Goal: Find specific page/section: Find specific page/section

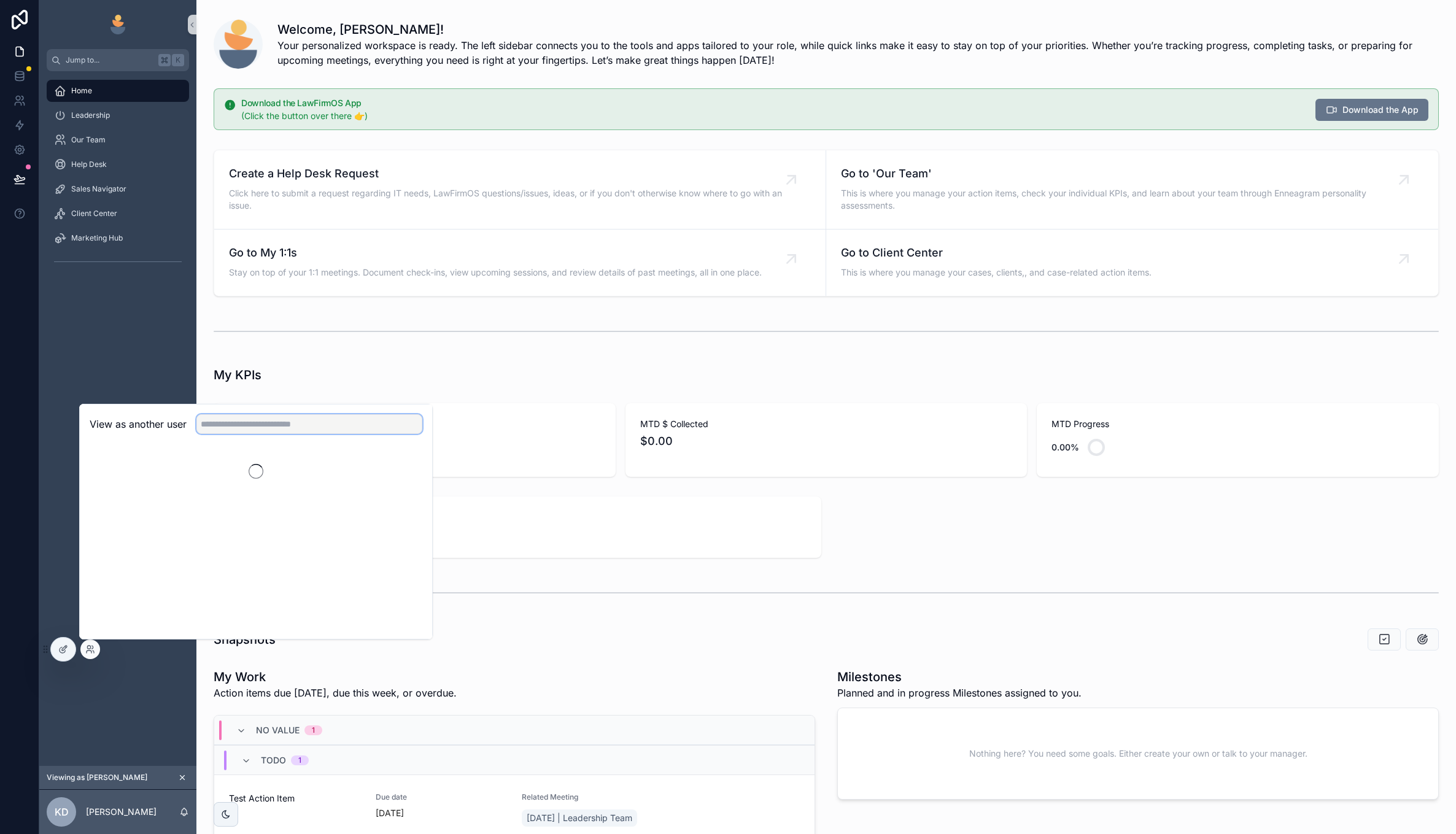
click at [234, 417] on input "text" at bounding box center [309, 424] width 226 height 20
type input "*****"
click at [402, 471] on button "Select" at bounding box center [406, 469] width 32 height 18
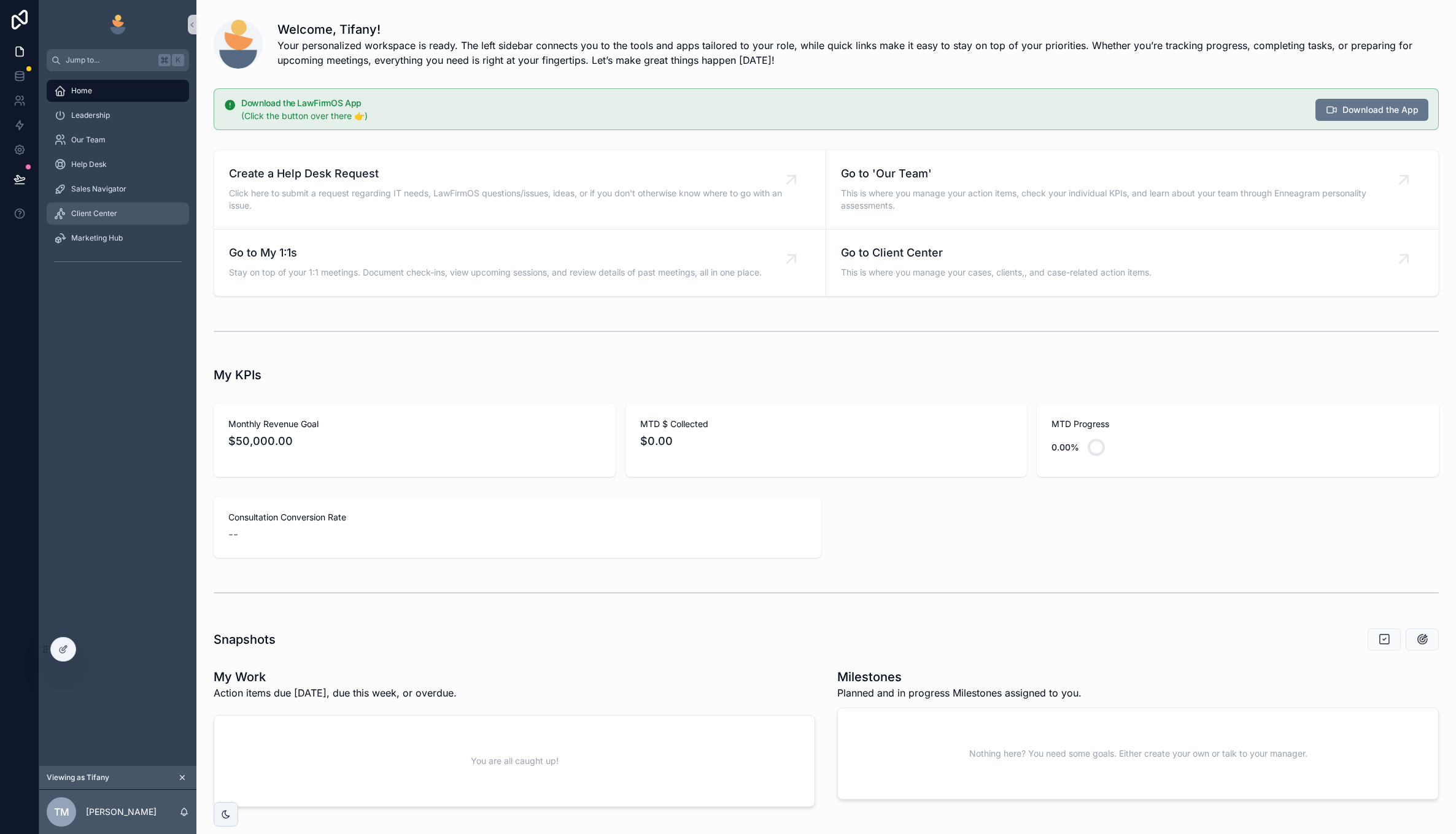
click at [140, 211] on div "Client Center" at bounding box center [117, 213] width 127 height 20
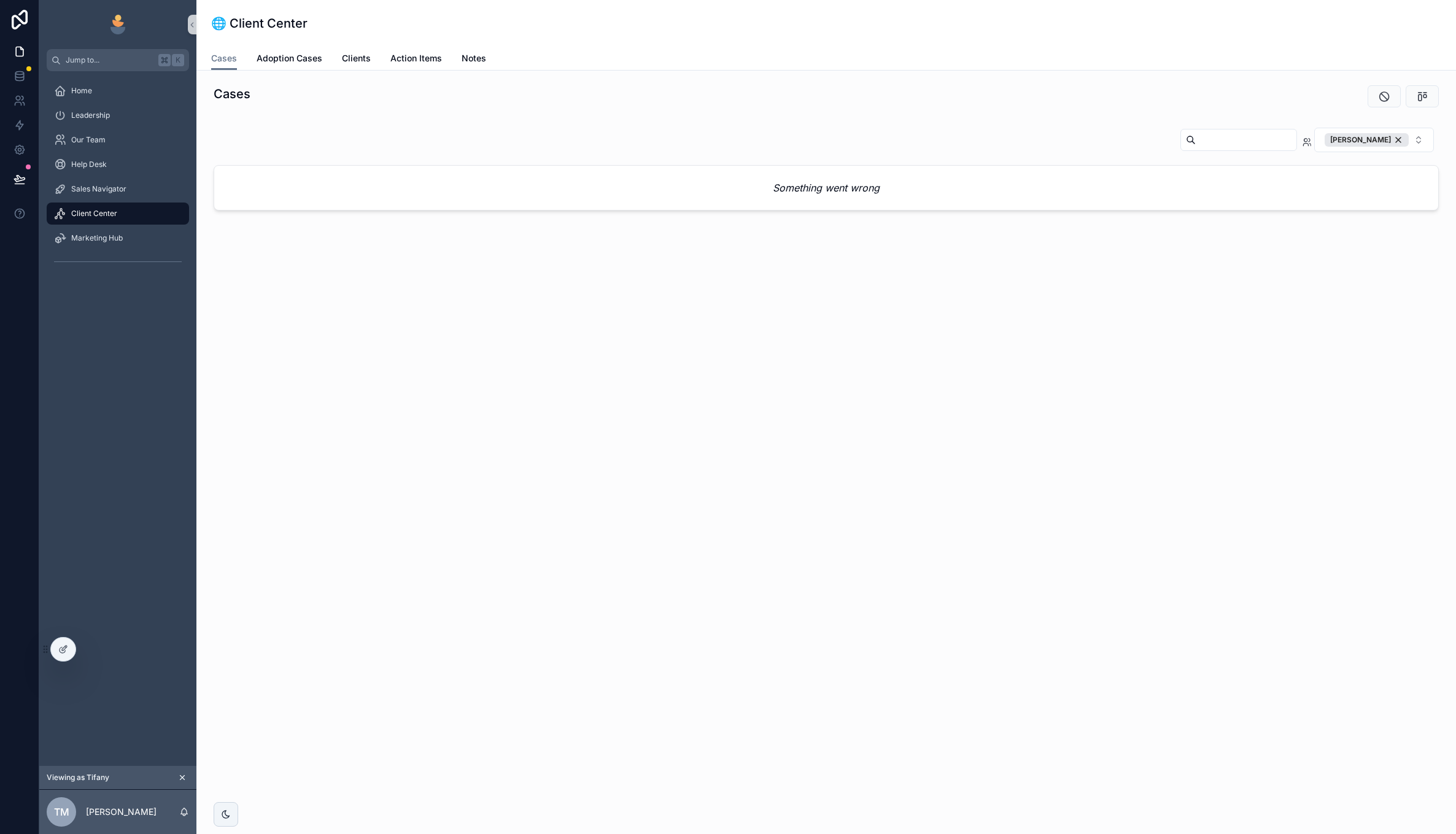
click at [806, 196] on div "Something went wrong" at bounding box center [826, 188] width 1224 height 45
click at [890, 182] on div "Something went wrong" at bounding box center [826, 188] width 1224 height 45
click at [301, 62] on span "Adoption Cases" at bounding box center [289, 59] width 66 height 13
click at [231, 62] on span "Cases" at bounding box center [224, 59] width 26 height 13
click at [267, 63] on span "Adoption Cases" at bounding box center [289, 59] width 66 height 13
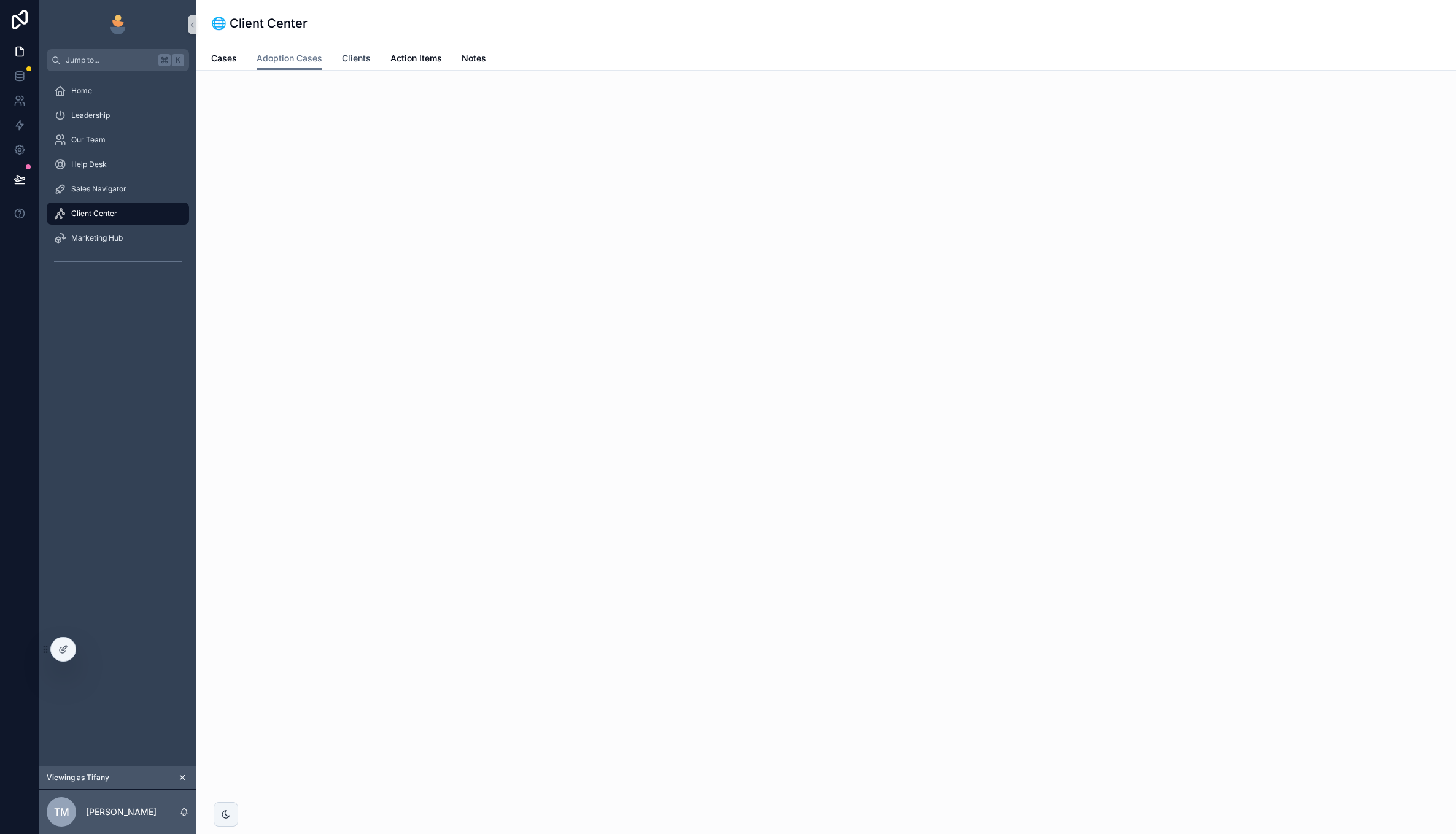
click at [368, 53] on span "Clients" at bounding box center [356, 59] width 29 height 13
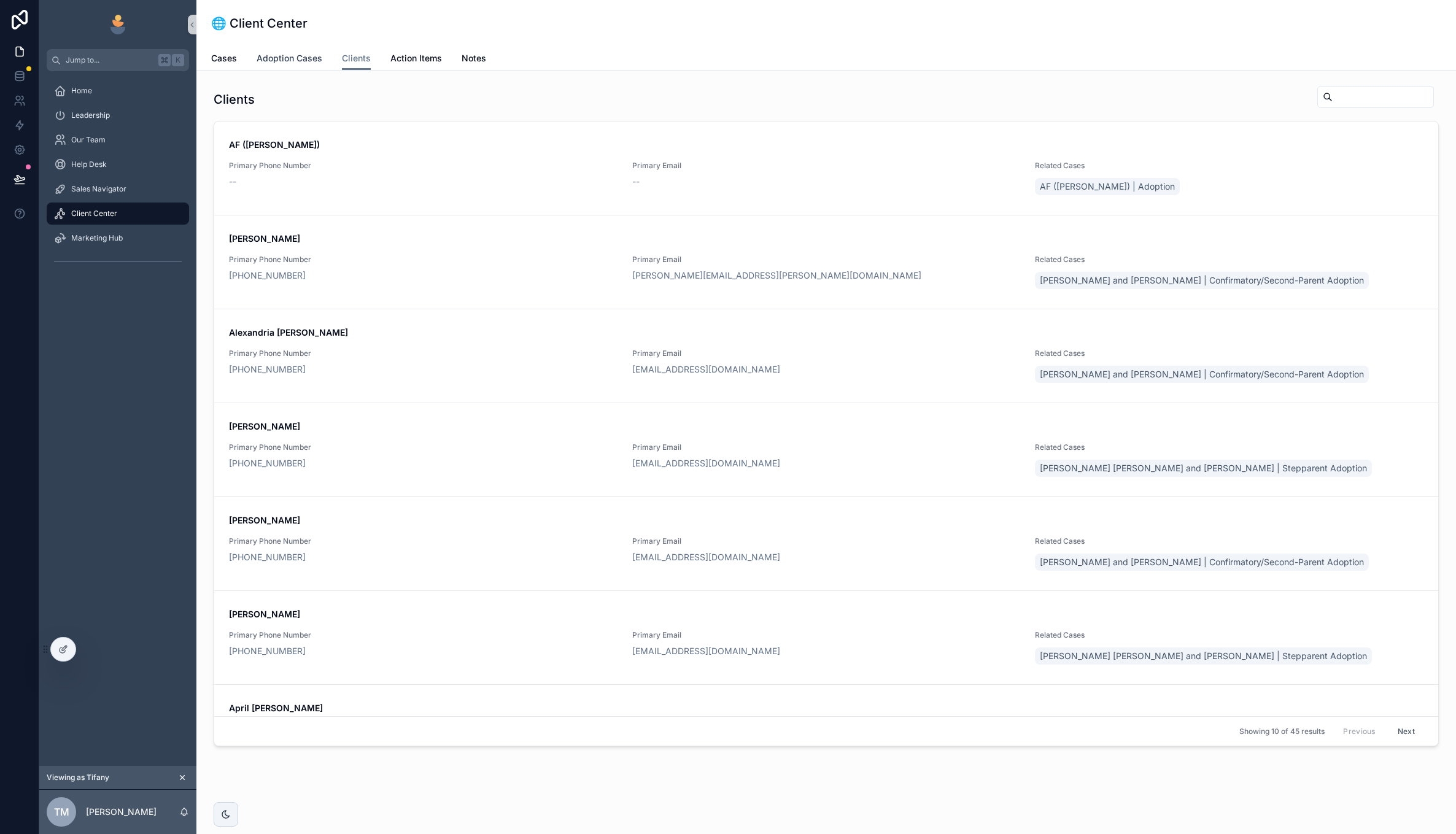
click at [270, 58] on span "Adoption Cases" at bounding box center [289, 59] width 66 height 13
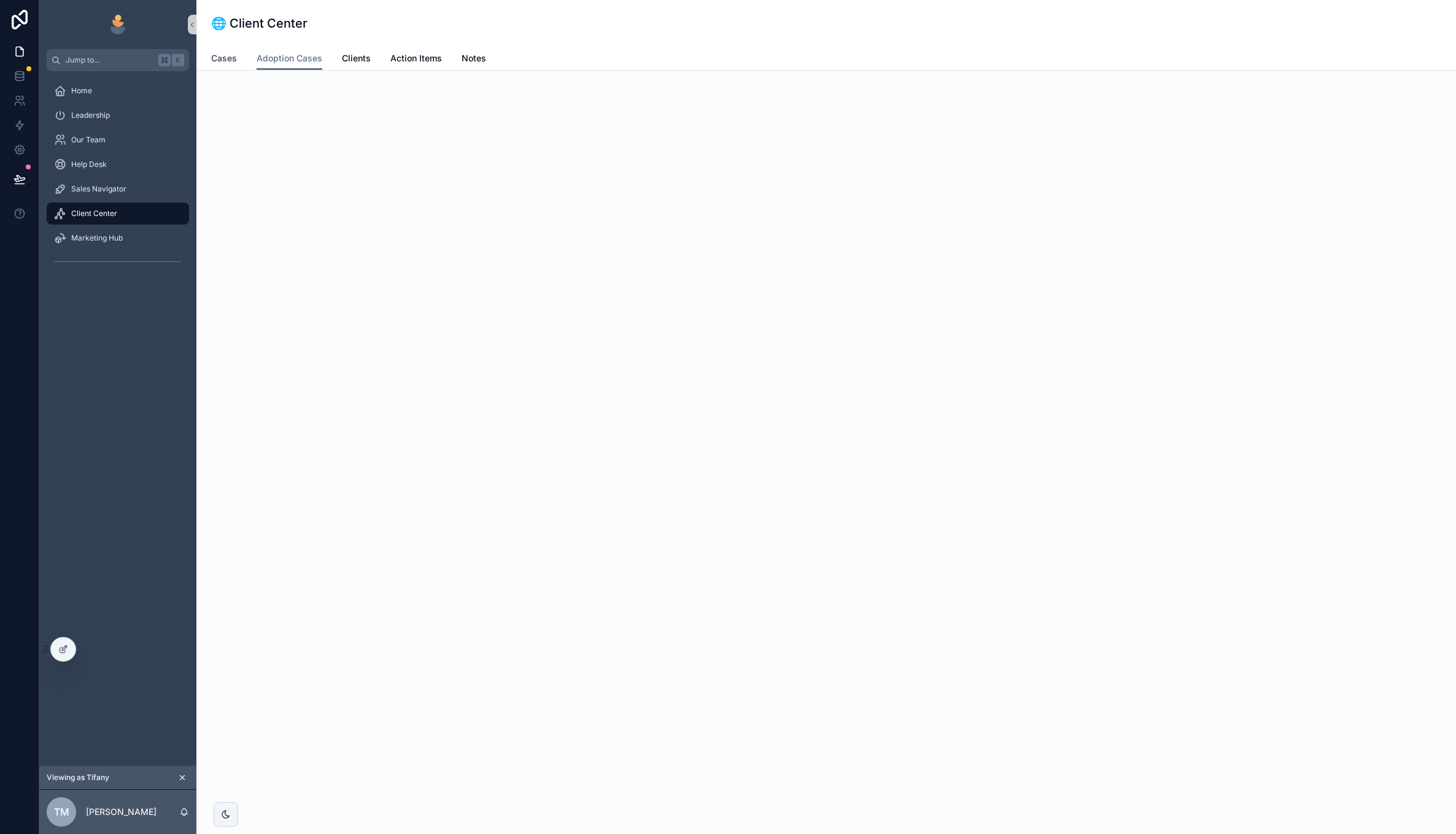
click at [227, 55] on span "Cases" at bounding box center [224, 59] width 26 height 13
click at [181, 772] on button "scrollable content" at bounding box center [182, 777] width 13 height 13
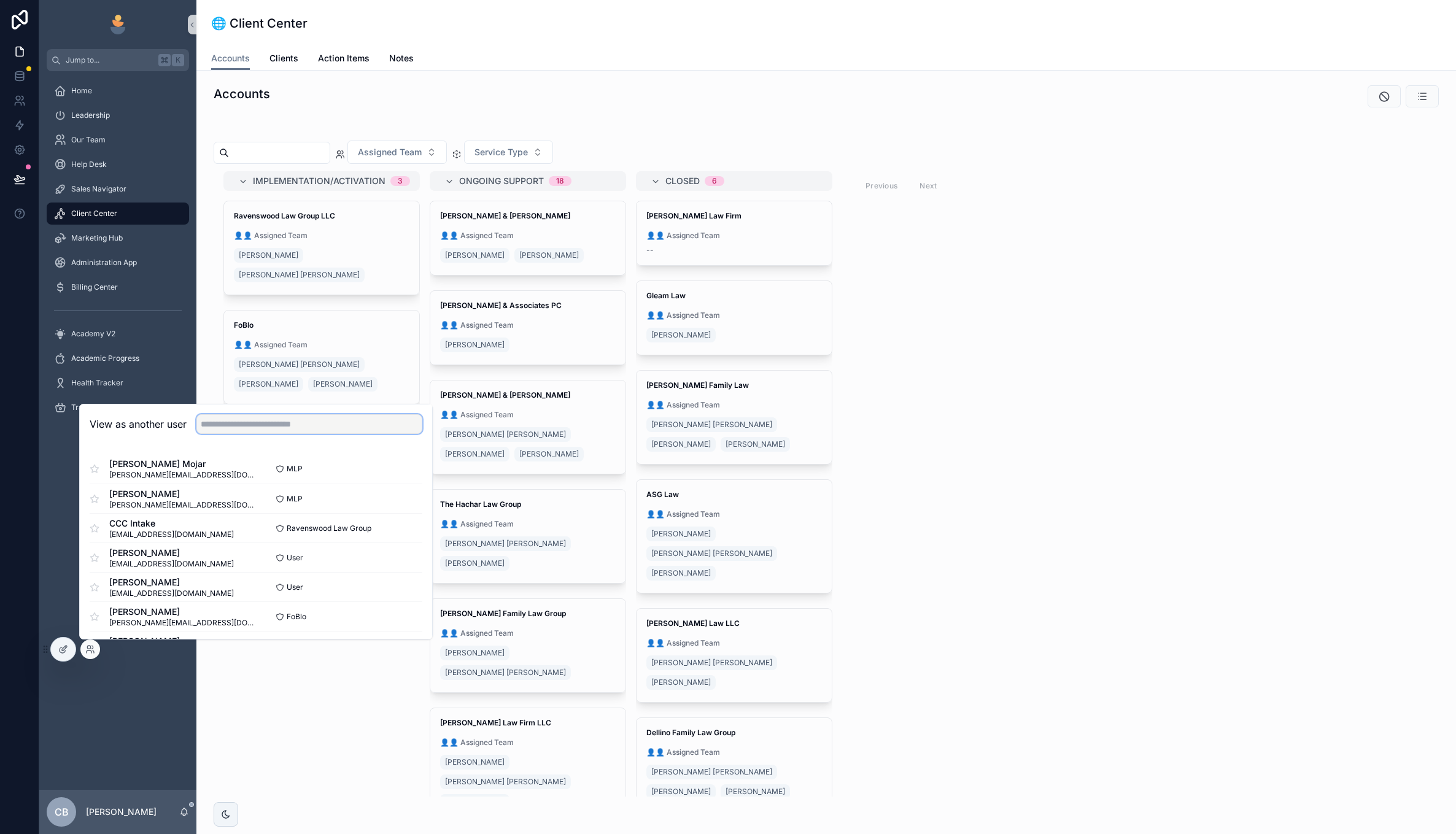
click at [282, 424] on input "text" at bounding box center [309, 424] width 226 height 20
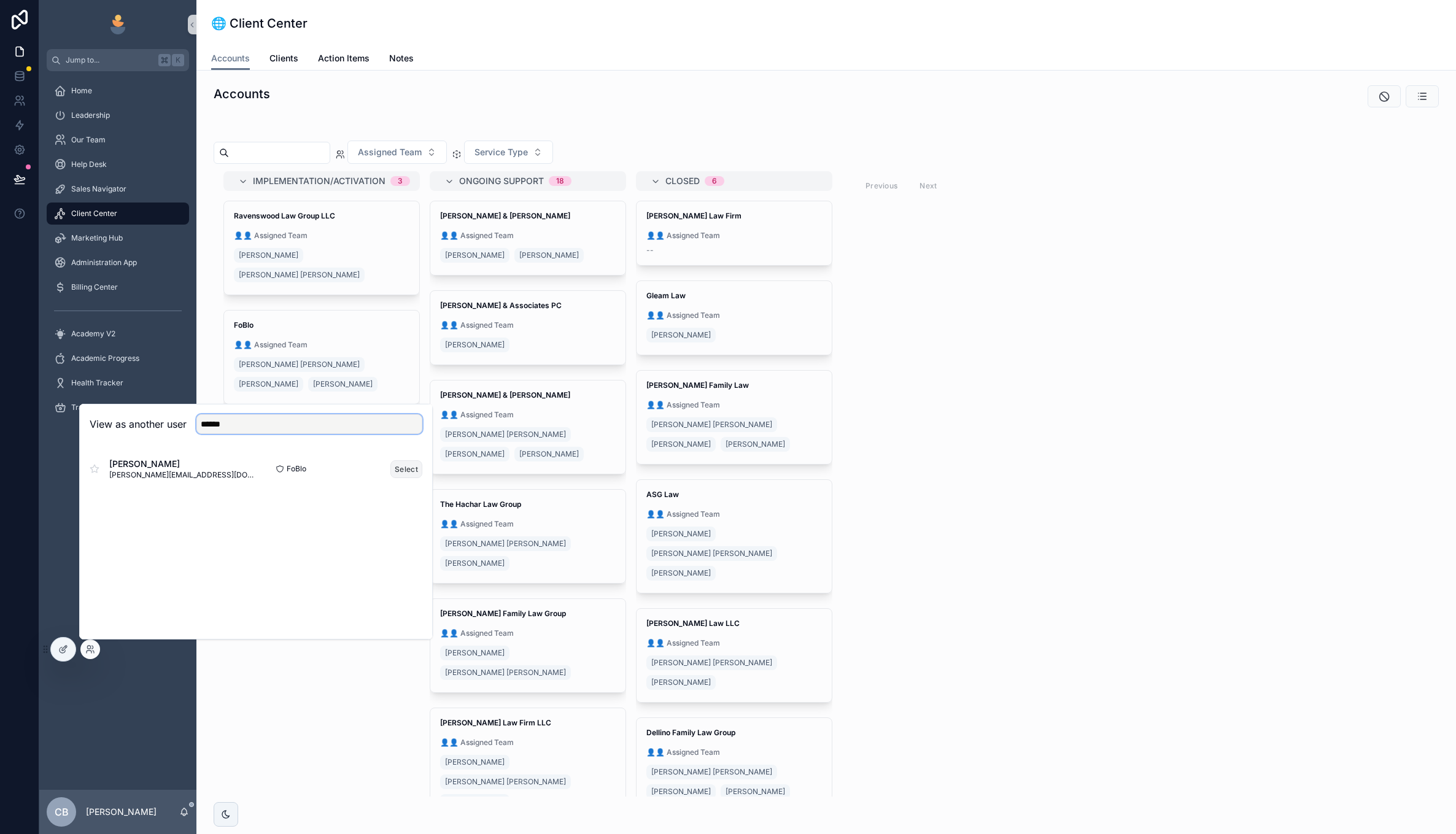
type input "******"
click at [394, 463] on button "Select" at bounding box center [406, 469] width 32 height 18
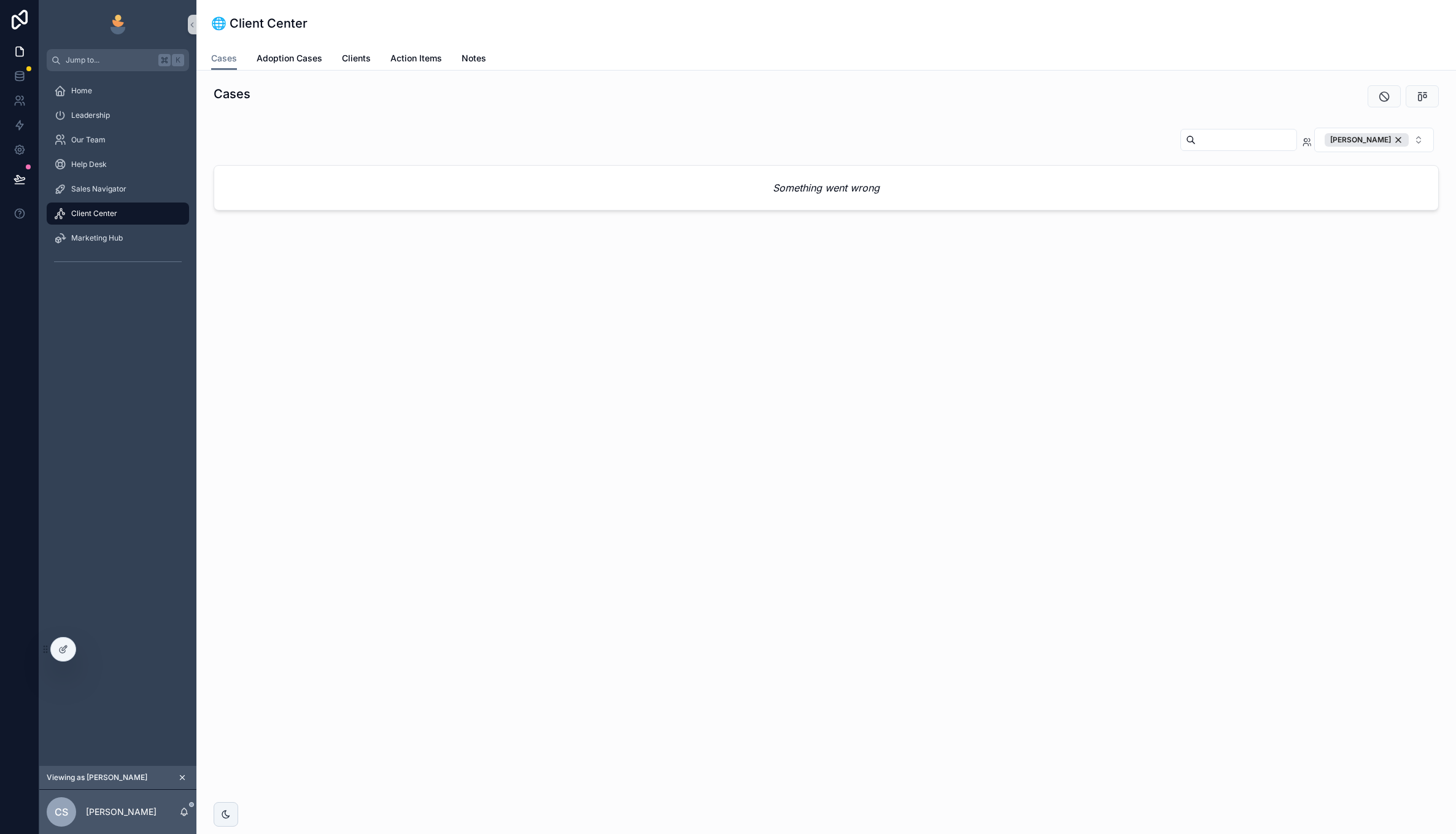
click at [104, 211] on span "Client Center" at bounding box center [94, 213] width 46 height 10
click at [286, 59] on span "Adoption Cases" at bounding box center [289, 59] width 66 height 13
click at [233, 59] on span "Cases" at bounding box center [224, 59] width 26 height 13
click at [1399, 141] on div "Catelyn Slattery" at bounding box center [1367, 139] width 84 height 13
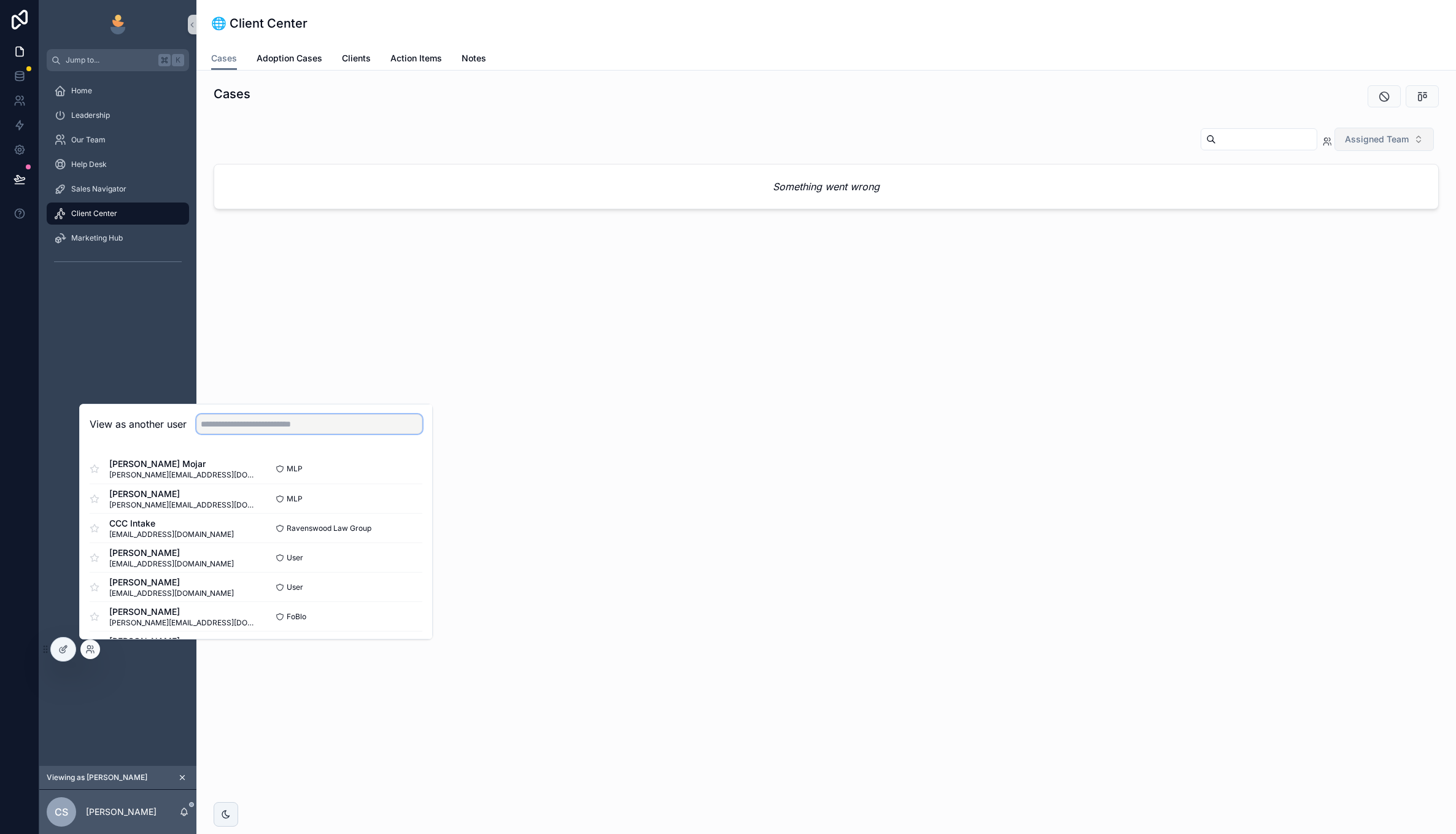
click at [394, 421] on input "text" at bounding box center [309, 424] width 226 height 20
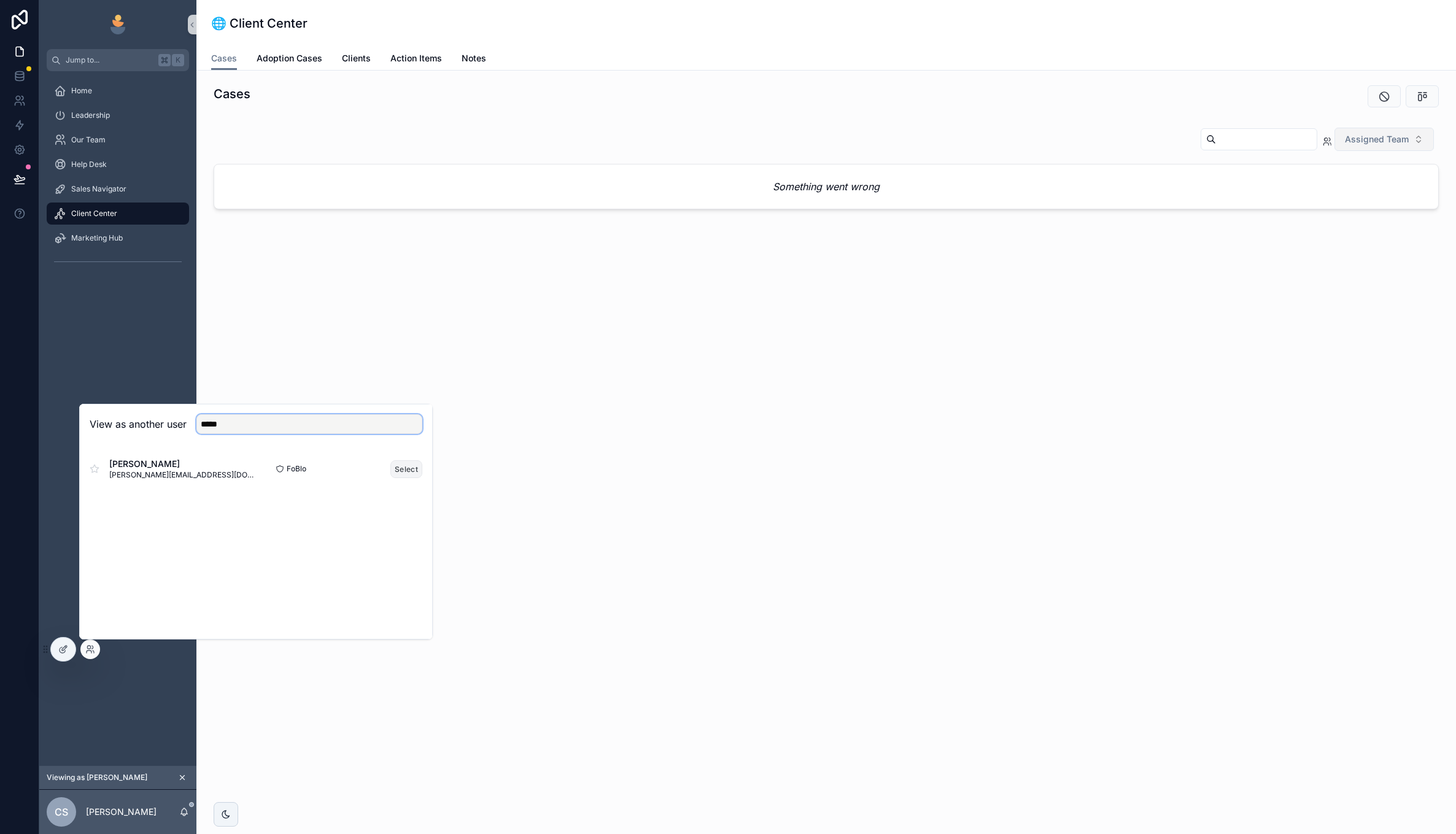
type input "*****"
click at [407, 467] on button "Select" at bounding box center [406, 469] width 32 height 18
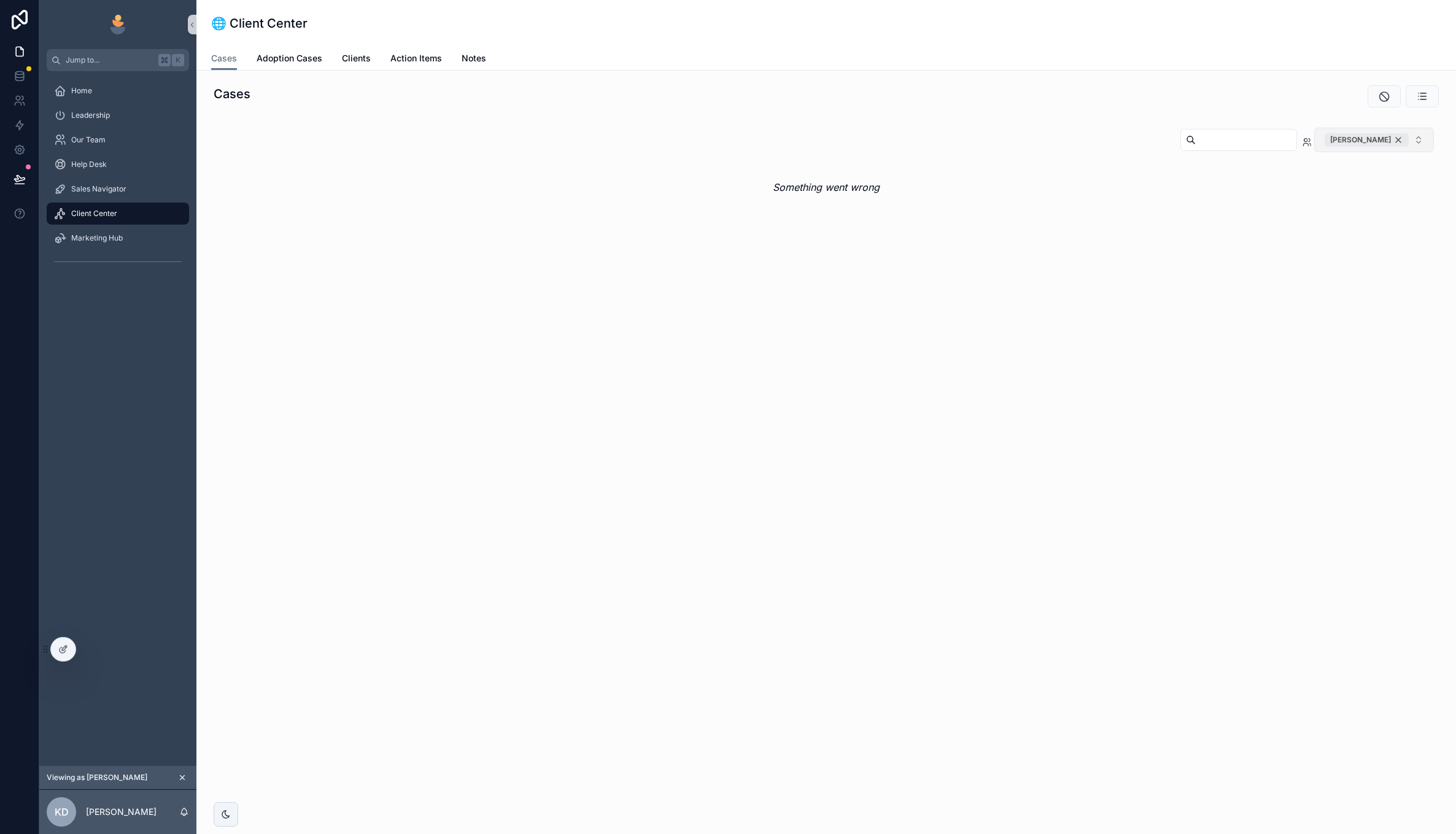
click at [1397, 138] on div "[PERSON_NAME]" at bounding box center [1367, 139] width 84 height 13
